Goal: Task Accomplishment & Management: Manage account settings

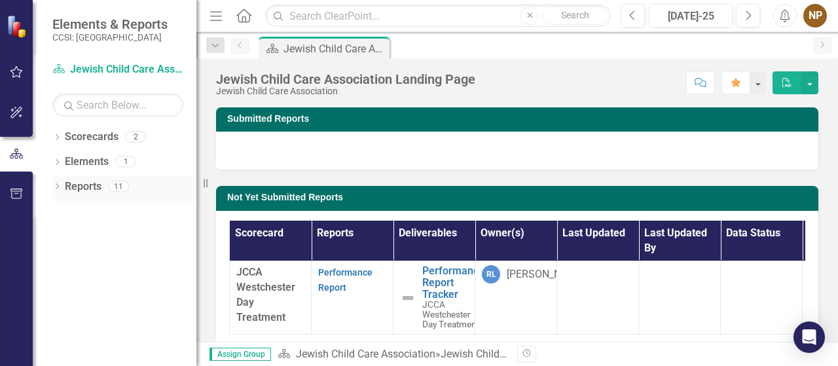
click at [82, 191] on link "Reports" at bounding box center [83, 186] width 37 height 15
click at [348, 274] on link "Performance Report" at bounding box center [345, 280] width 54 height 26
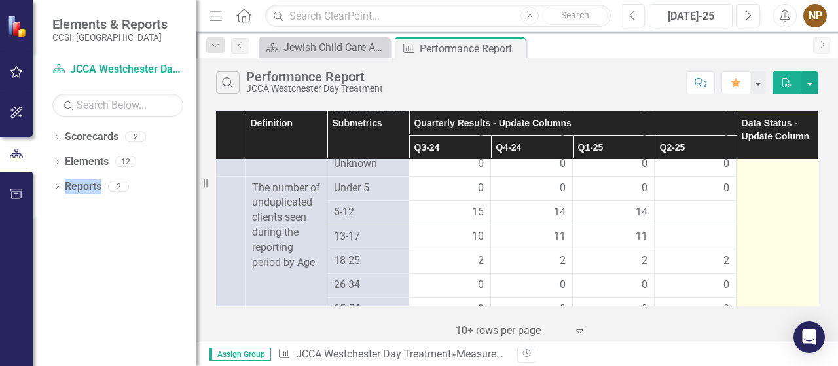
scroll to position [752, 62]
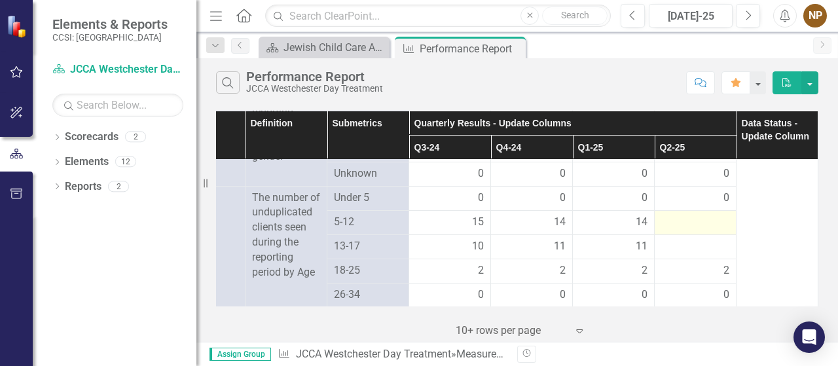
click at [705, 230] on div at bounding box center [695, 223] width 68 height 16
click at [699, 230] on div at bounding box center [695, 223] width 68 height 16
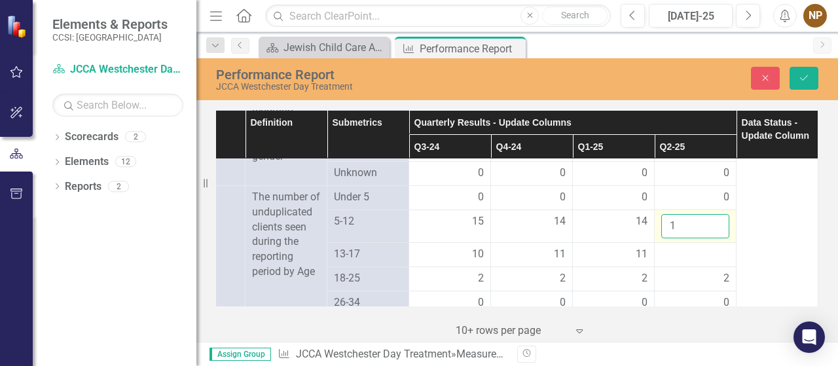
click at [707, 234] on input "1" at bounding box center [695, 226] width 68 height 24
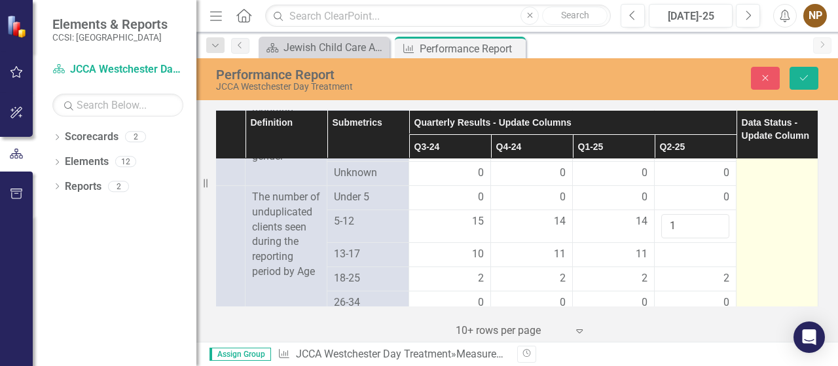
click at [738, 240] on td at bounding box center [777, 57] width 82 height 1300
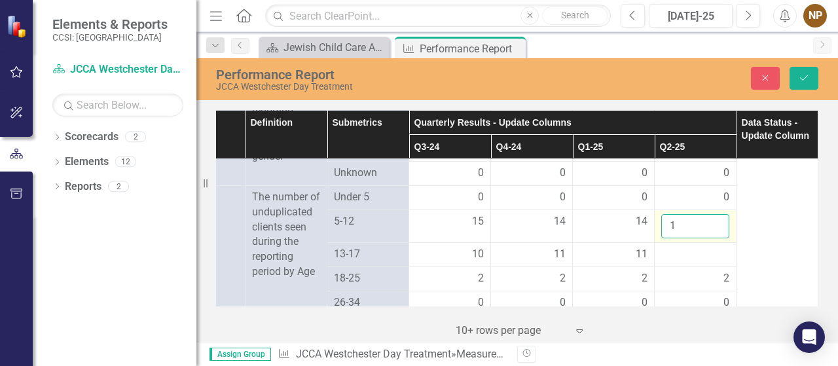
click at [677, 234] on input "1" at bounding box center [695, 226] width 68 height 24
type input "17"
click at [810, 75] on button "Save" at bounding box center [803, 78] width 29 height 23
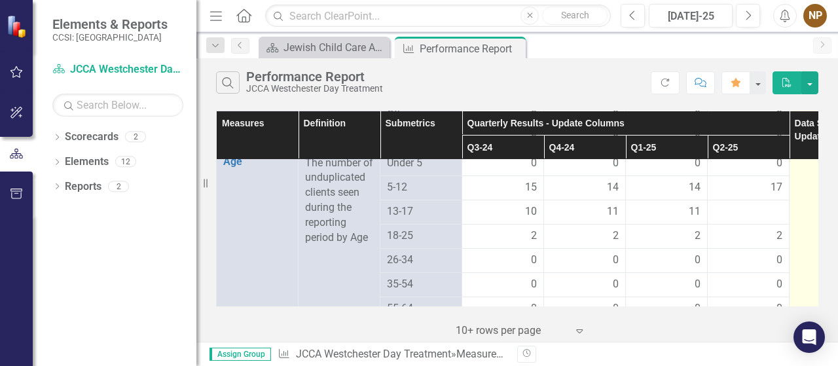
scroll to position [789, 0]
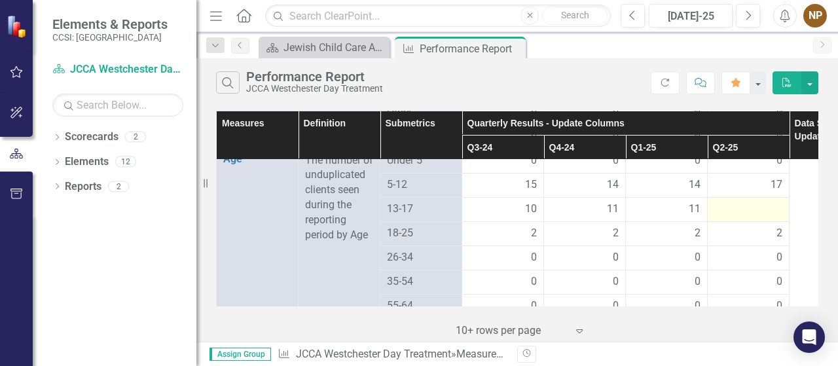
click at [741, 217] on div at bounding box center [748, 210] width 68 height 16
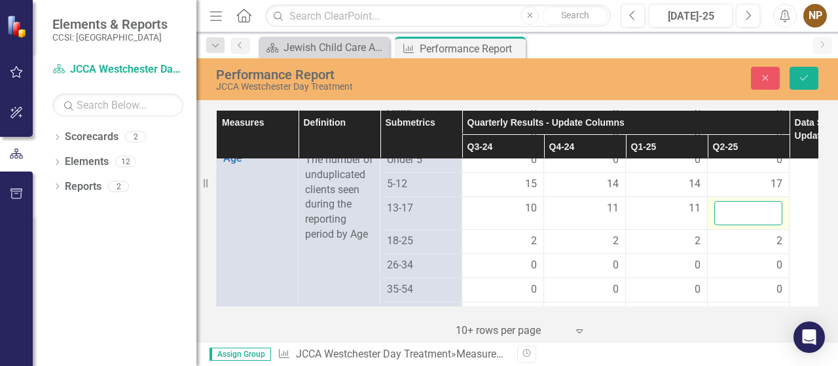
click at [744, 225] on input "number" at bounding box center [748, 213] width 68 height 24
type input "12"
click at [764, 240] on td "2" at bounding box center [748, 241] width 82 height 24
click at [776, 249] on span "2" at bounding box center [779, 241] width 6 height 15
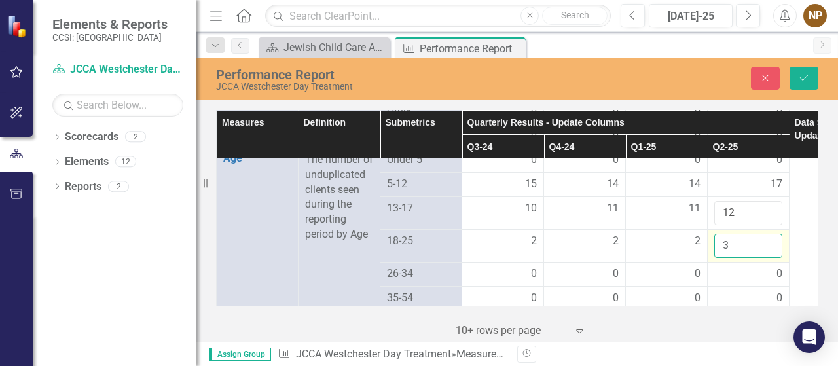
click at [768, 253] on input "3" at bounding box center [748, 246] width 68 height 24
type input "1"
click at [768, 257] on input "1" at bounding box center [748, 246] width 68 height 24
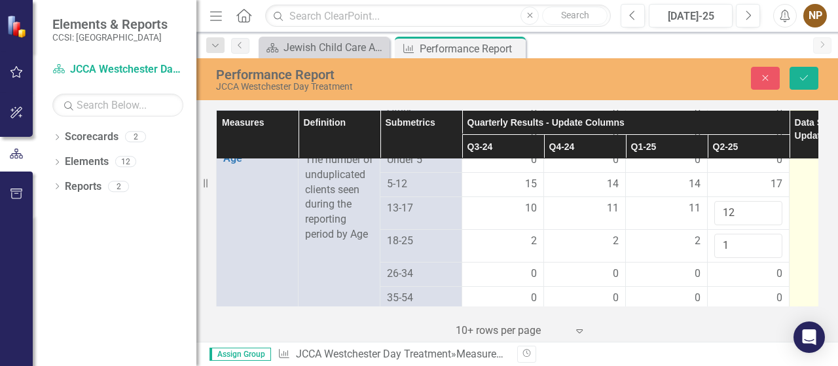
click at [804, 188] on td at bounding box center [830, 24] width 82 height 1308
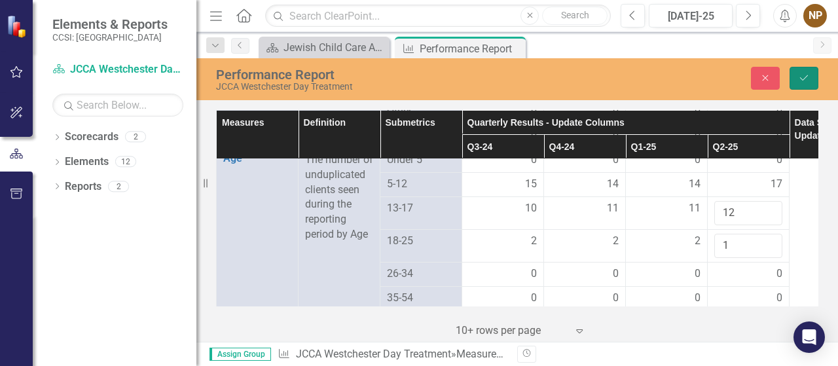
click at [800, 84] on button "Save" at bounding box center [803, 78] width 29 height 23
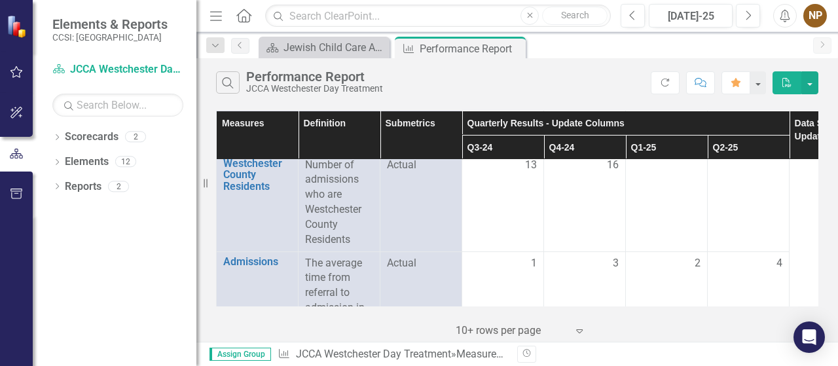
scroll to position [1163, 0]
